Goal: Entertainment & Leisure: Consume media (video, audio)

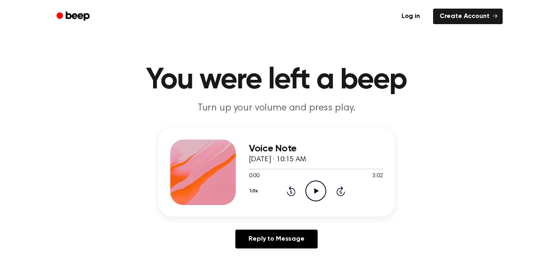
click at [324, 189] on icon "Play Audio" at bounding box center [316, 191] width 21 height 21
click at [310, 193] on icon "Pause Audio" at bounding box center [316, 191] width 21 height 21
click at [311, 191] on icon "Play Audio" at bounding box center [316, 191] width 21 height 21
click at [322, 195] on icon "Pause Audio" at bounding box center [316, 191] width 21 height 21
click at [324, 190] on icon "Play Audio" at bounding box center [316, 191] width 21 height 21
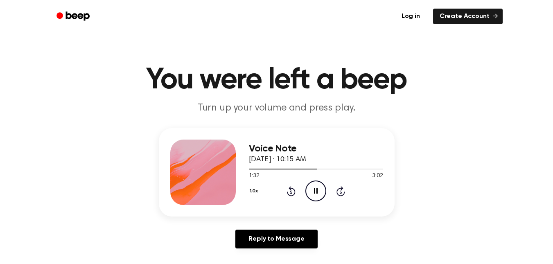
click at [311, 189] on icon "Pause Audio" at bounding box center [316, 191] width 21 height 21
click at [294, 195] on icon at bounding box center [291, 191] width 9 height 10
click at [323, 181] on icon "Play Audio" at bounding box center [316, 191] width 21 height 21
click at [321, 190] on icon "Pause Audio" at bounding box center [316, 191] width 21 height 21
click at [312, 194] on icon "Play Audio" at bounding box center [316, 191] width 21 height 21
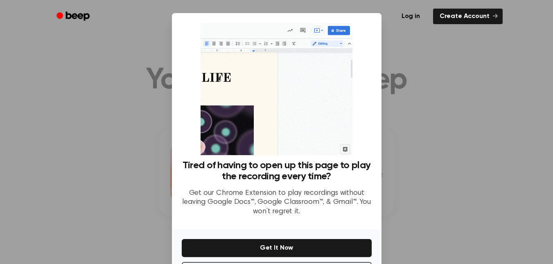
scroll to position [34, 0]
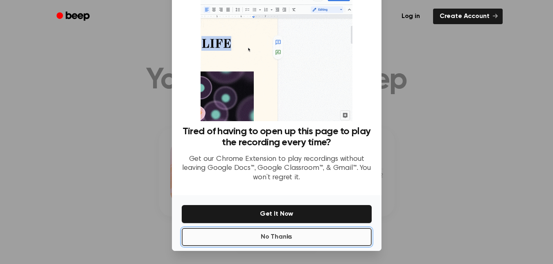
click at [287, 242] on button "No Thanks" at bounding box center [277, 237] width 190 height 18
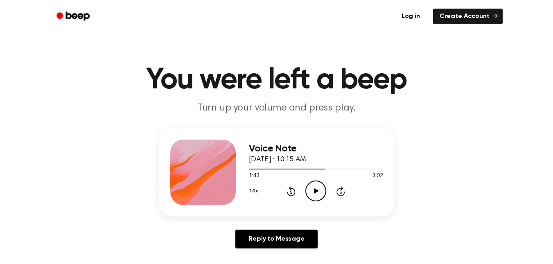
click at [313, 192] on icon "Play Audio" at bounding box center [316, 191] width 21 height 21
click at [310, 180] on div "3:02 3:02" at bounding box center [316, 176] width 134 height 9
